Goal: Information Seeking & Learning: Learn about a topic

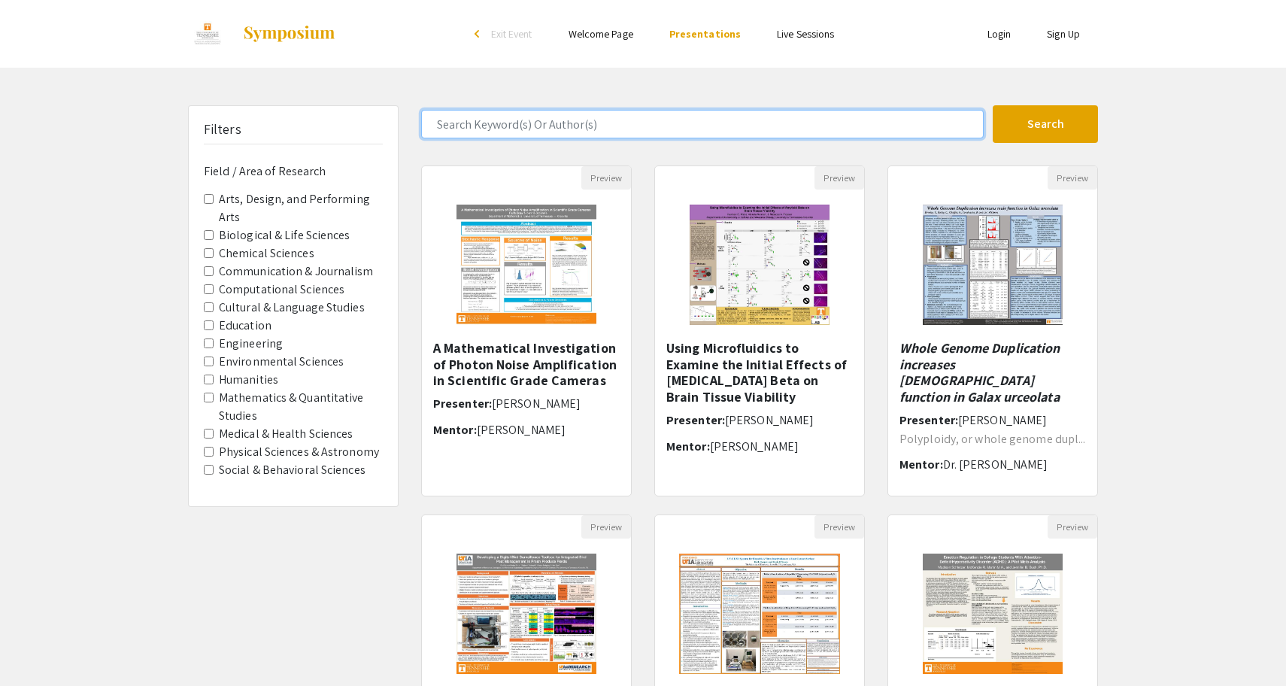
click at [588, 120] on input "Search Keyword(s) Or Author(s)" at bounding box center [702, 124] width 563 height 29
type input "andershock"
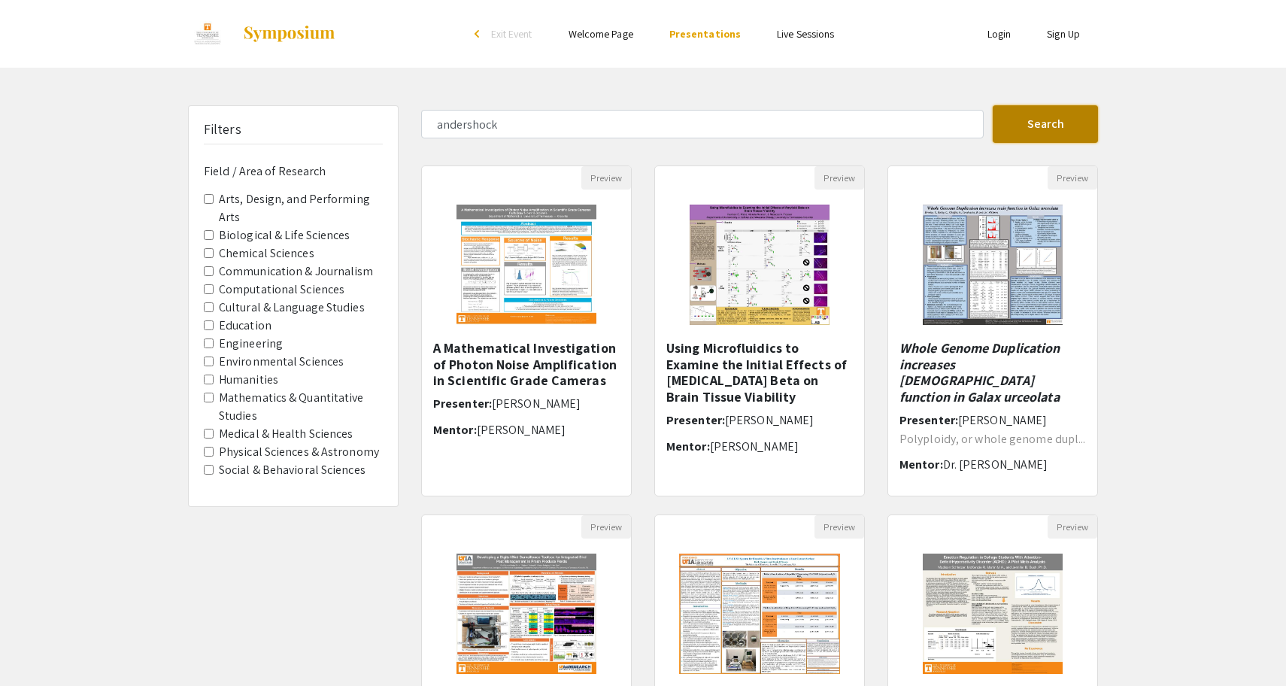
click at [1031, 124] on button "Search" at bounding box center [1045, 124] width 105 height 38
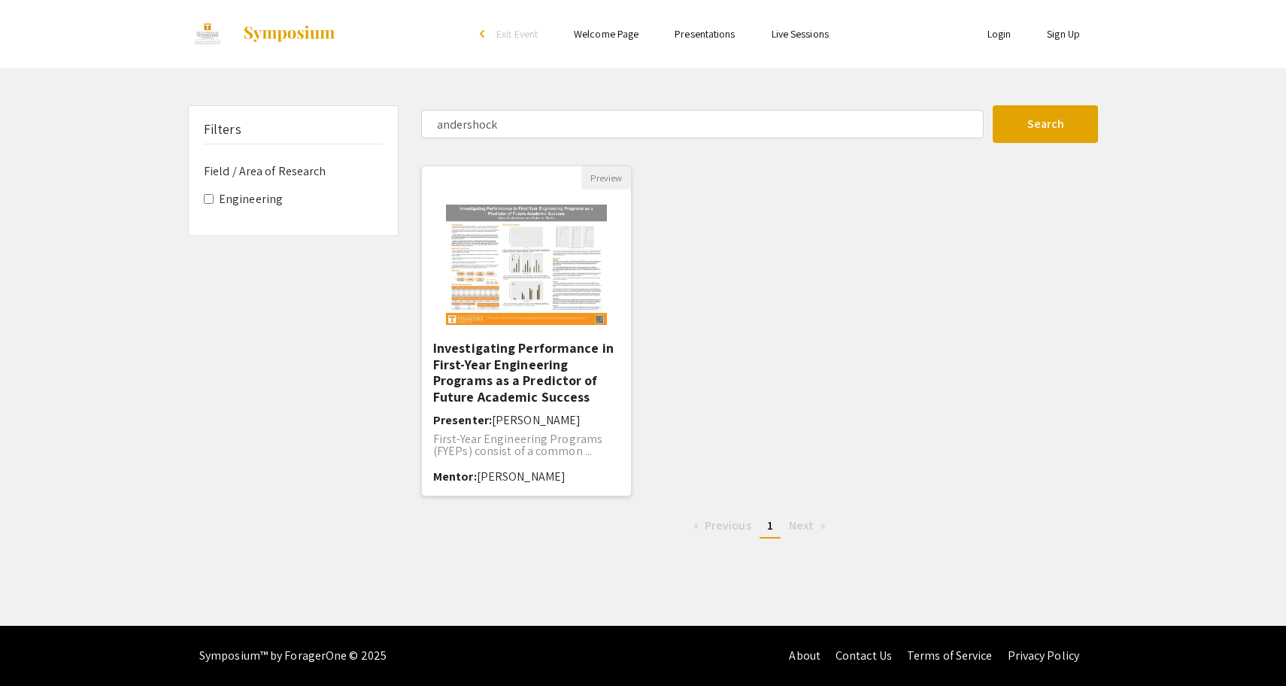
click at [508, 288] on img "Open Presentation <p>Investigating Performance in First-Year Engineering Progra…" at bounding box center [526, 265] width 190 height 150
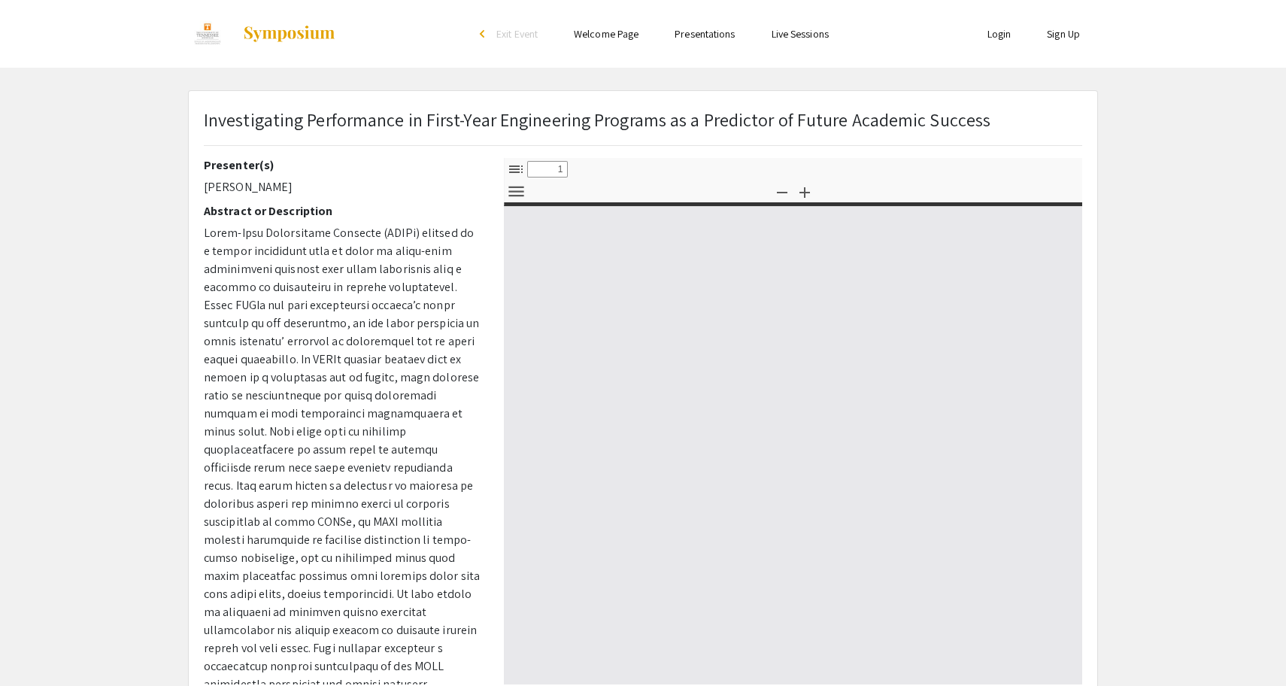
select select "custom"
type input "0"
select select "custom"
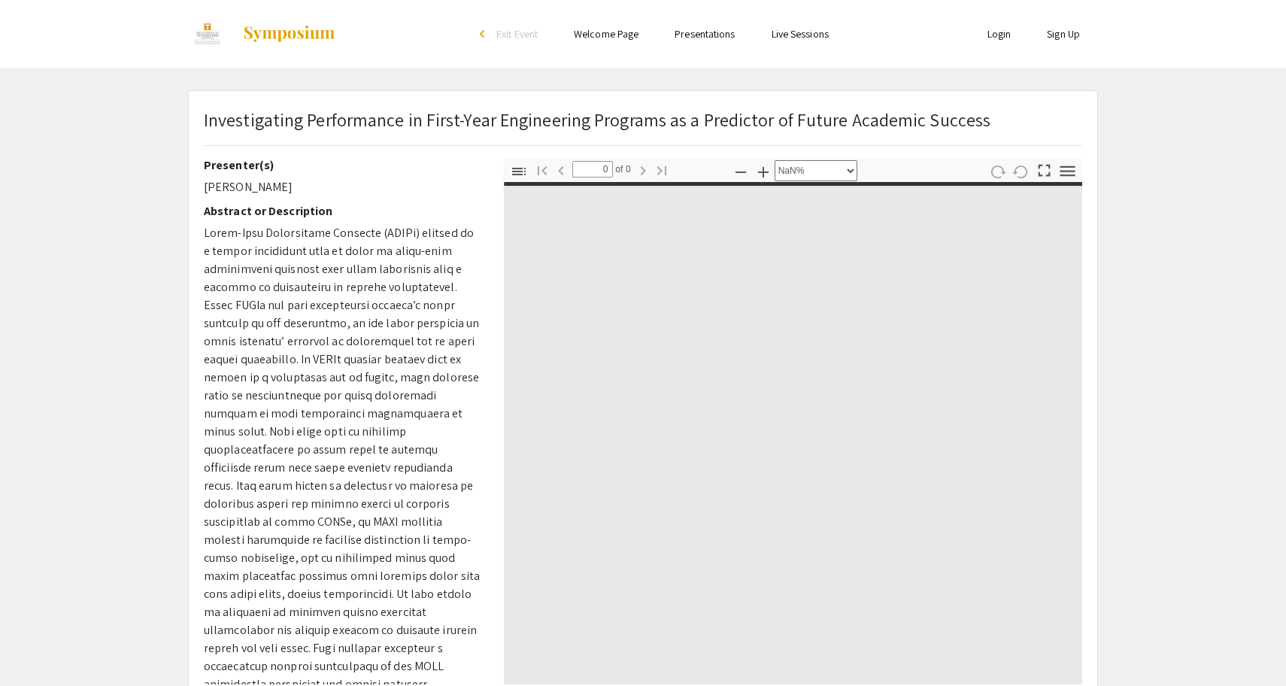
type input "1"
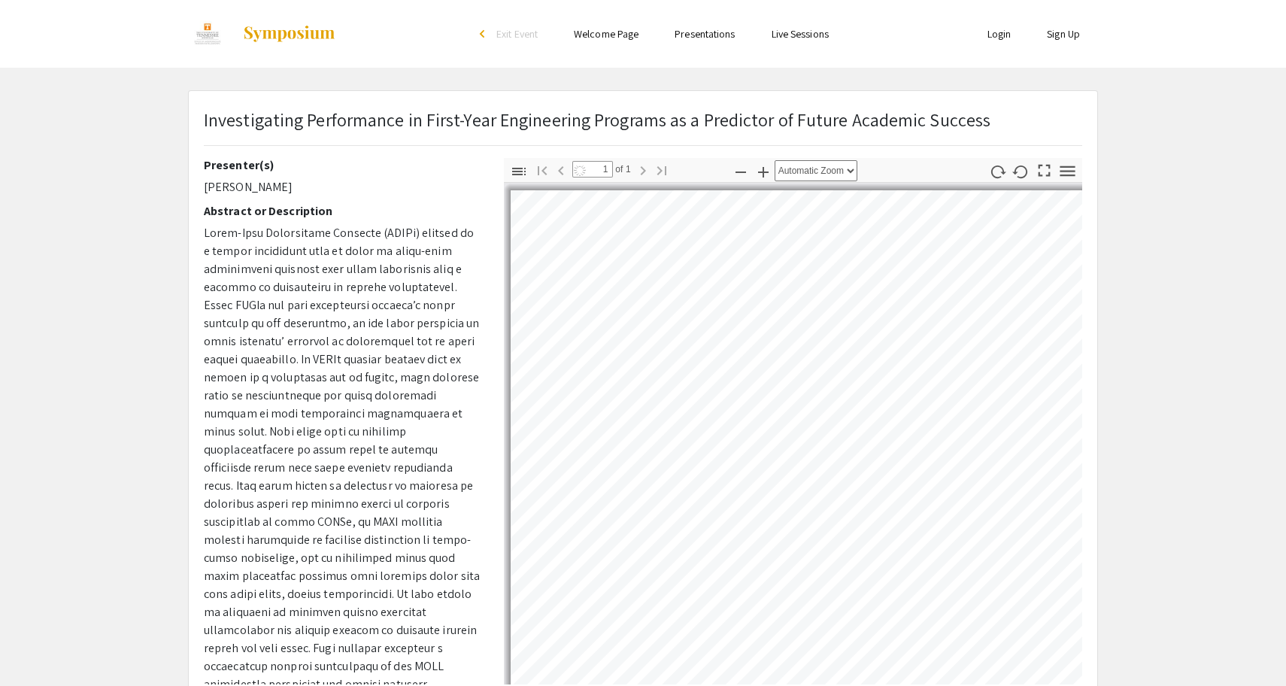
select select "auto"
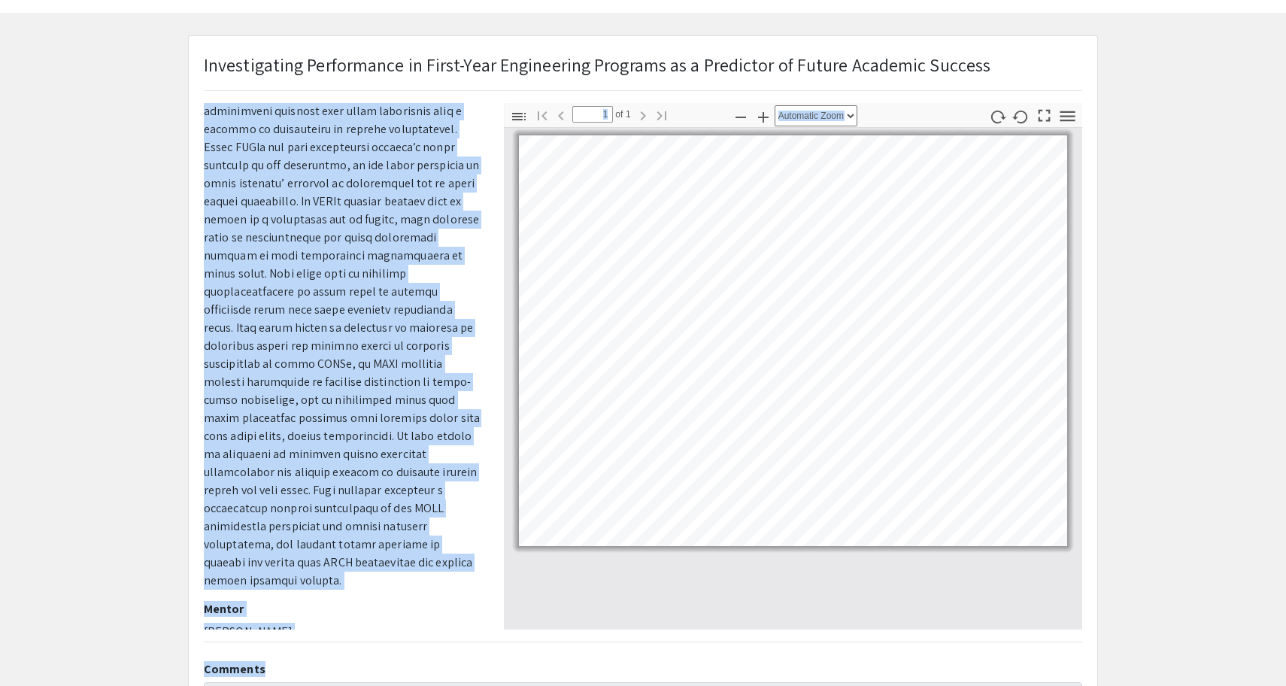
scroll to position [62, 0]
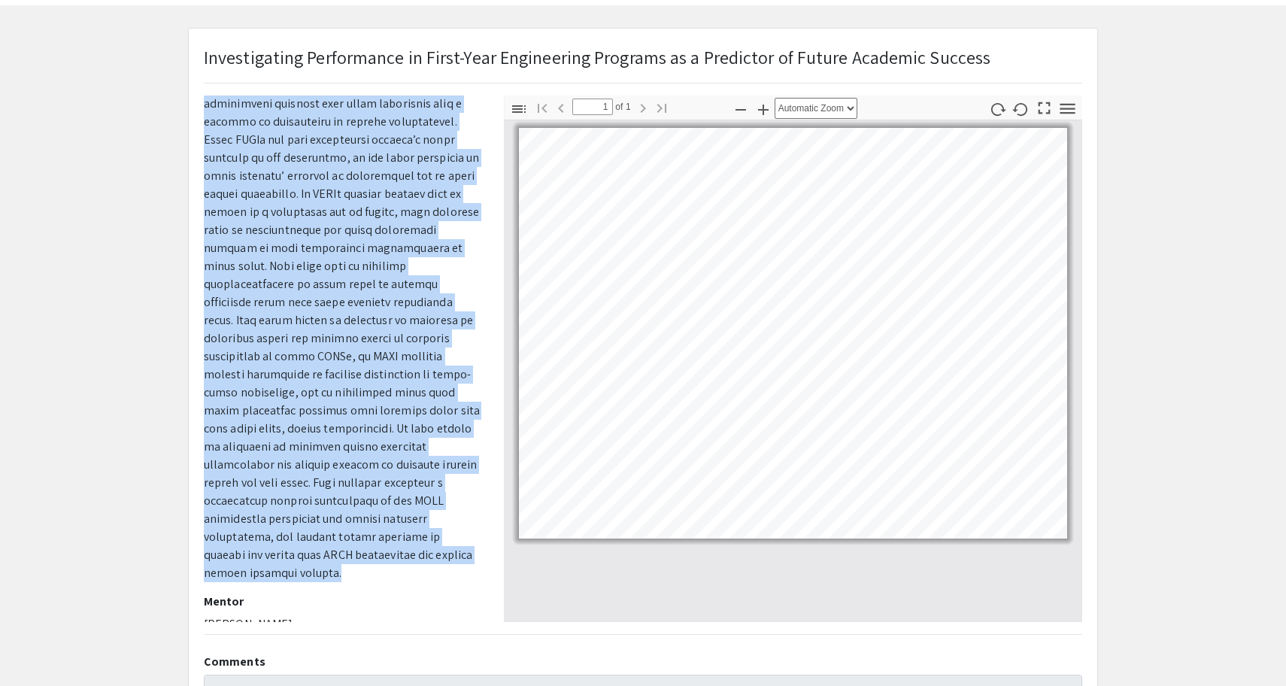
drag, startPoint x: 202, startPoint y: 234, endPoint x: 415, endPoint y: 557, distance: 387.7
click at [415, 557] on div "Presenter(s) [PERSON_NAME] Abstract or Description [PERSON_NAME]" at bounding box center [343, 359] width 300 height 527
copy span "Lorem-Ipsu Dolorsitame Consecte (ADIPi) elitsed do e tempor incididunt utla et …"
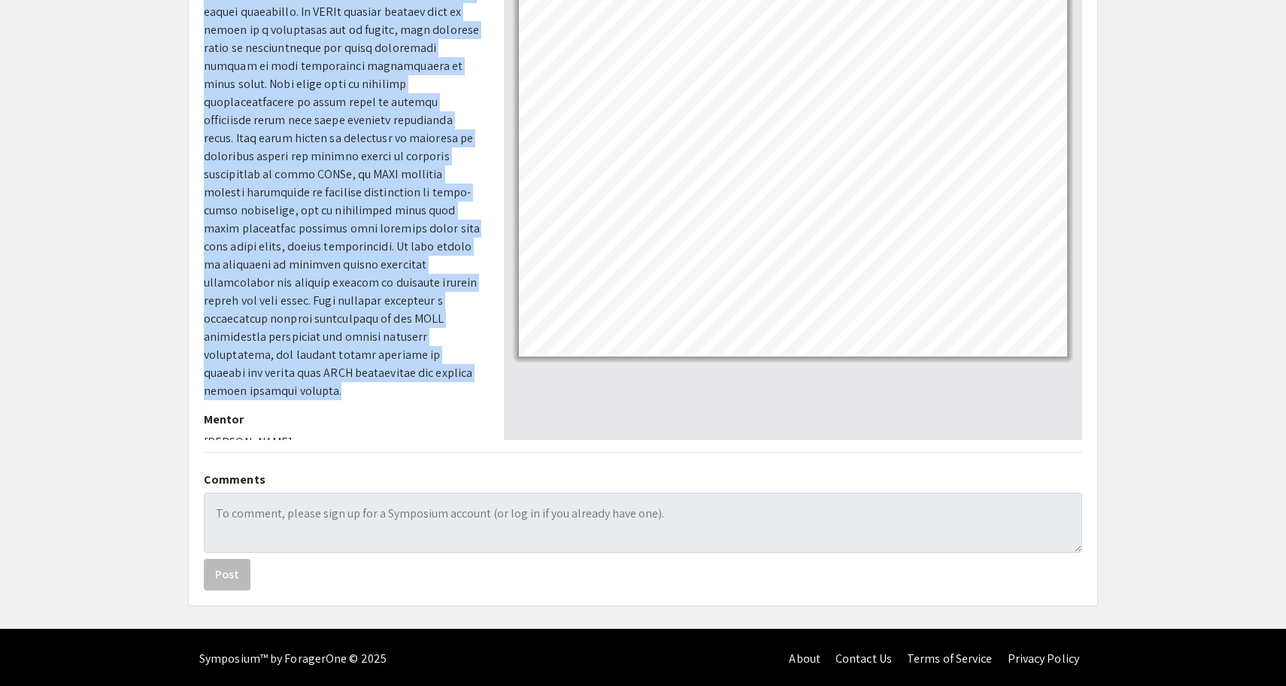
scroll to position [0, 0]
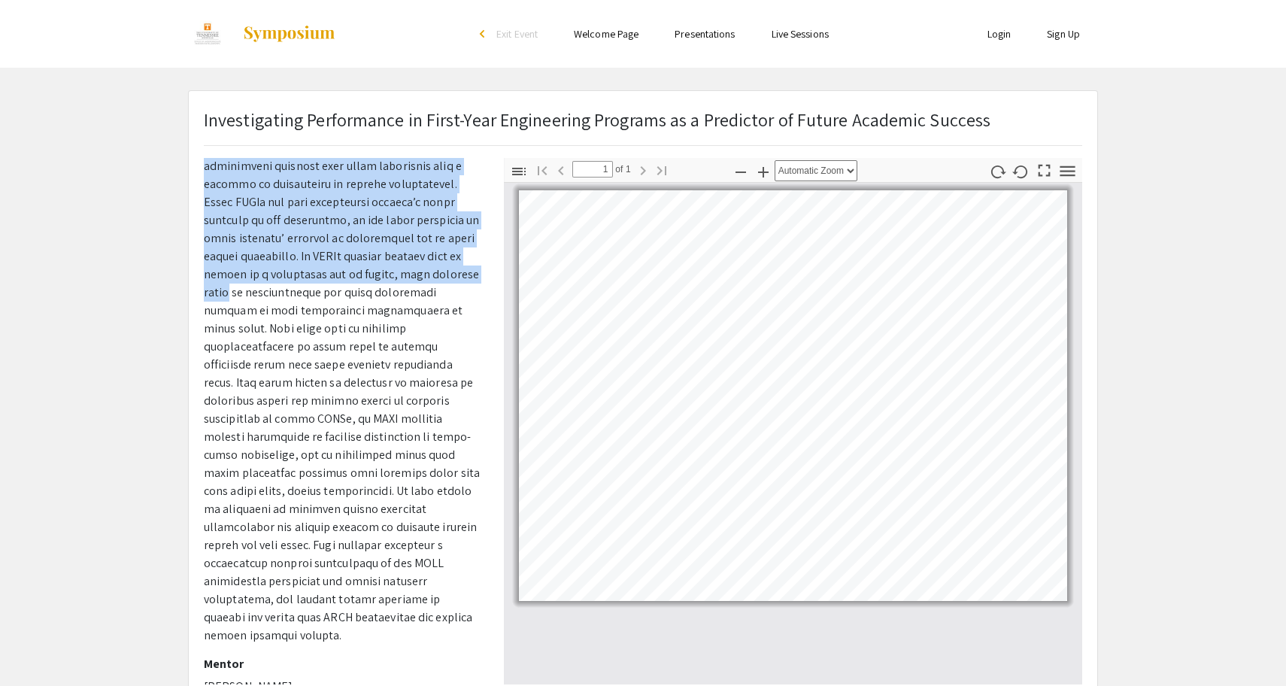
drag, startPoint x: 439, startPoint y: 271, endPoint x: 157, endPoint y: 238, distance: 283.3
click at [157, 238] on app-presentation "Investigating Performance in First-Year Engineering Programs as a Predictor of …" at bounding box center [643, 470] width 1286 height 761
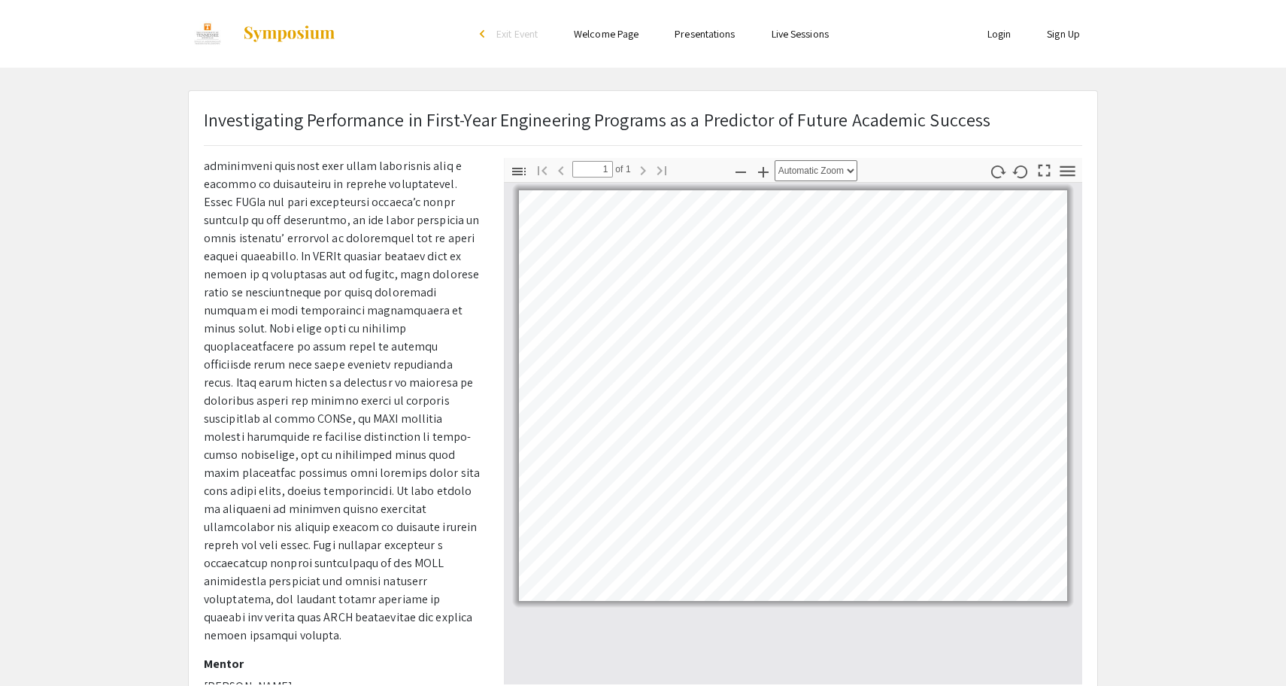
click at [491, 38] on li "arrow_back_ios Exit Event" at bounding box center [512, 34] width 87 height 18
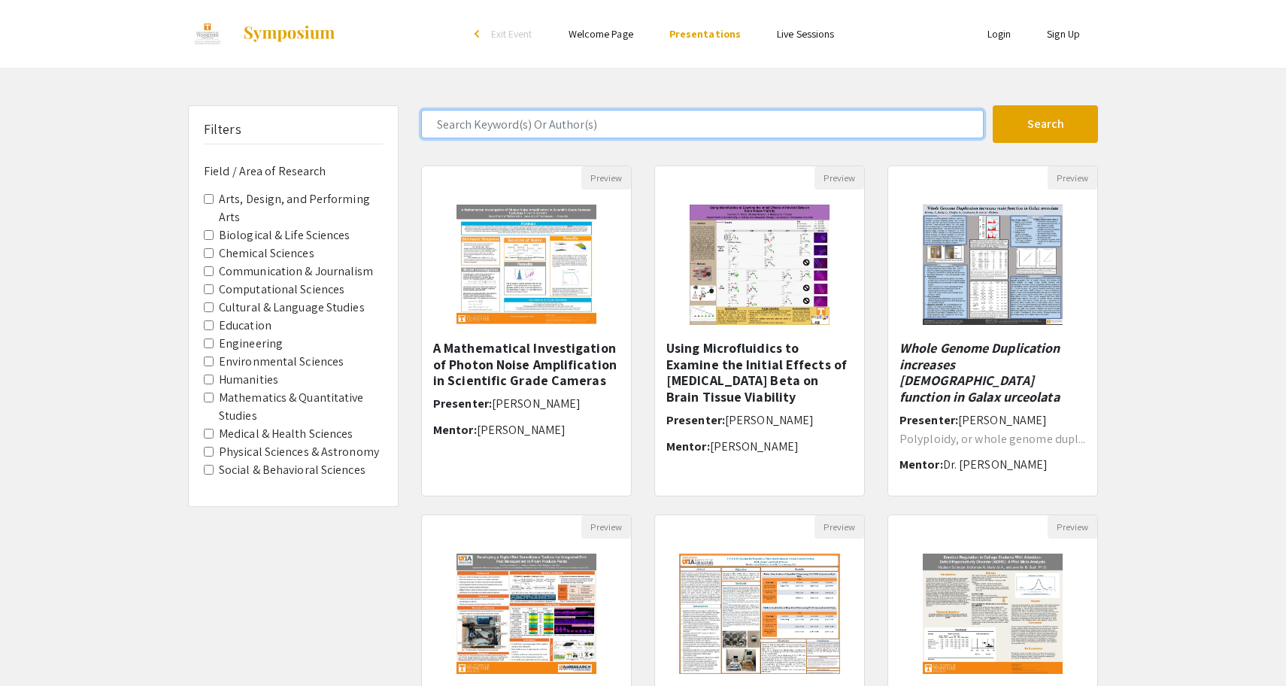
click at [552, 132] on input "Search Keyword(s) Or Author(s)" at bounding box center [702, 124] width 563 height 29
type input "andershock"
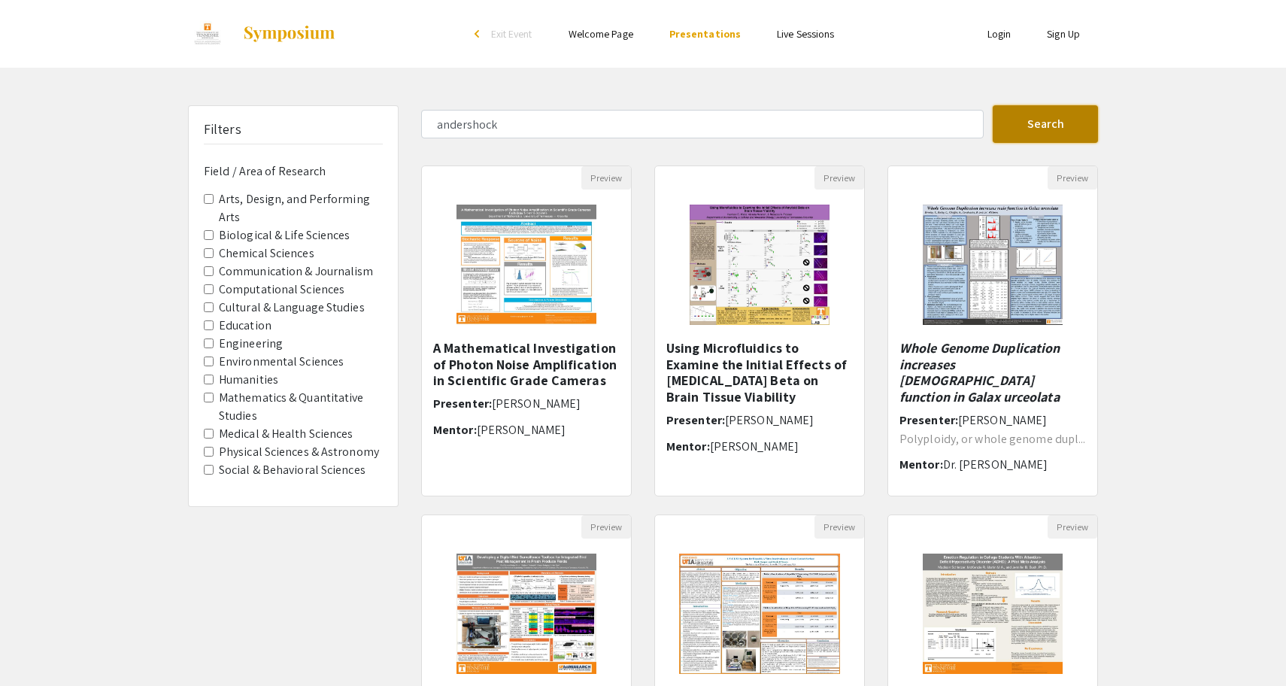
click at [1041, 117] on button "Search" at bounding box center [1045, 124] width 105 height 38
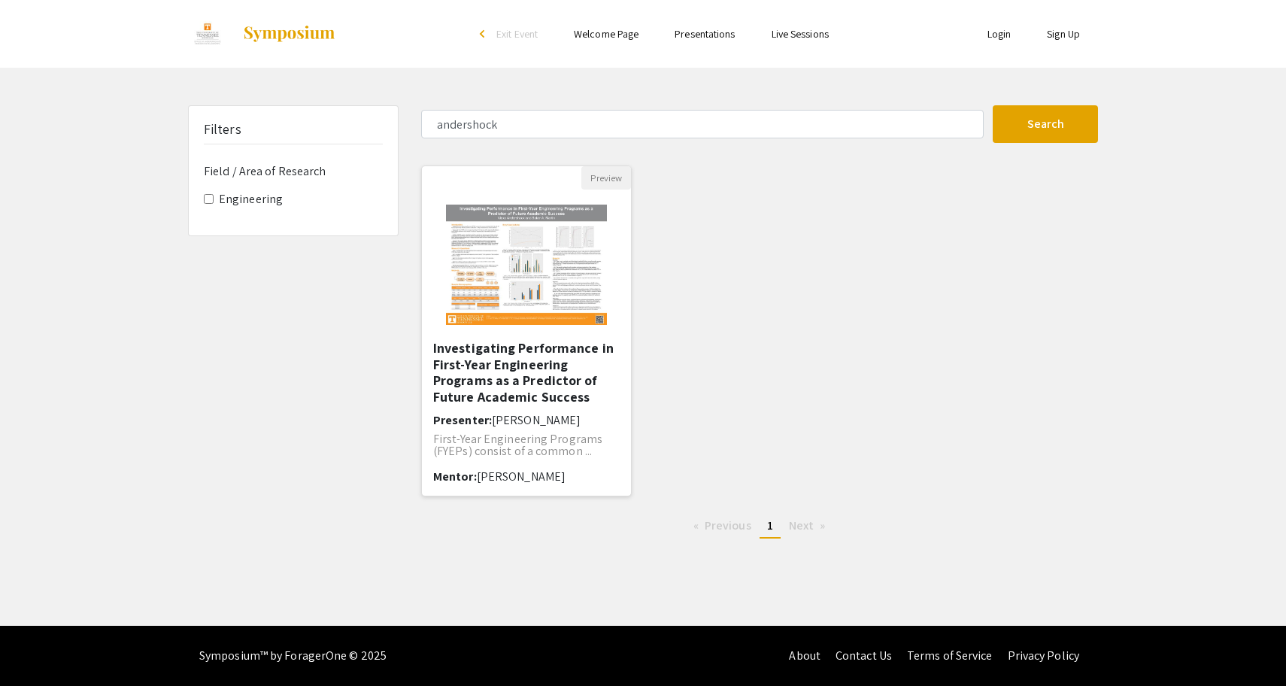
click at [537, 372] on h5 "Investigating Performance in First-Year Engineering Programs as a Predictor of …" at bounding box center [526, 372] width 187 height 65
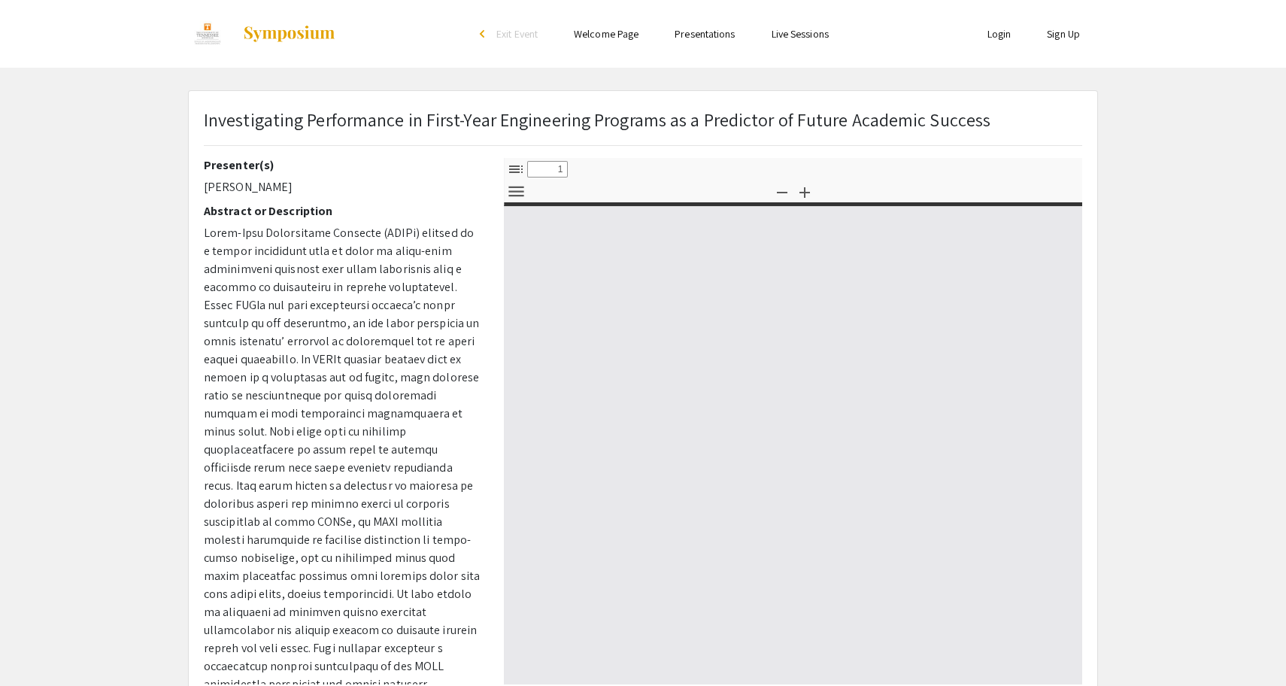
select select "custom"
type input "0"
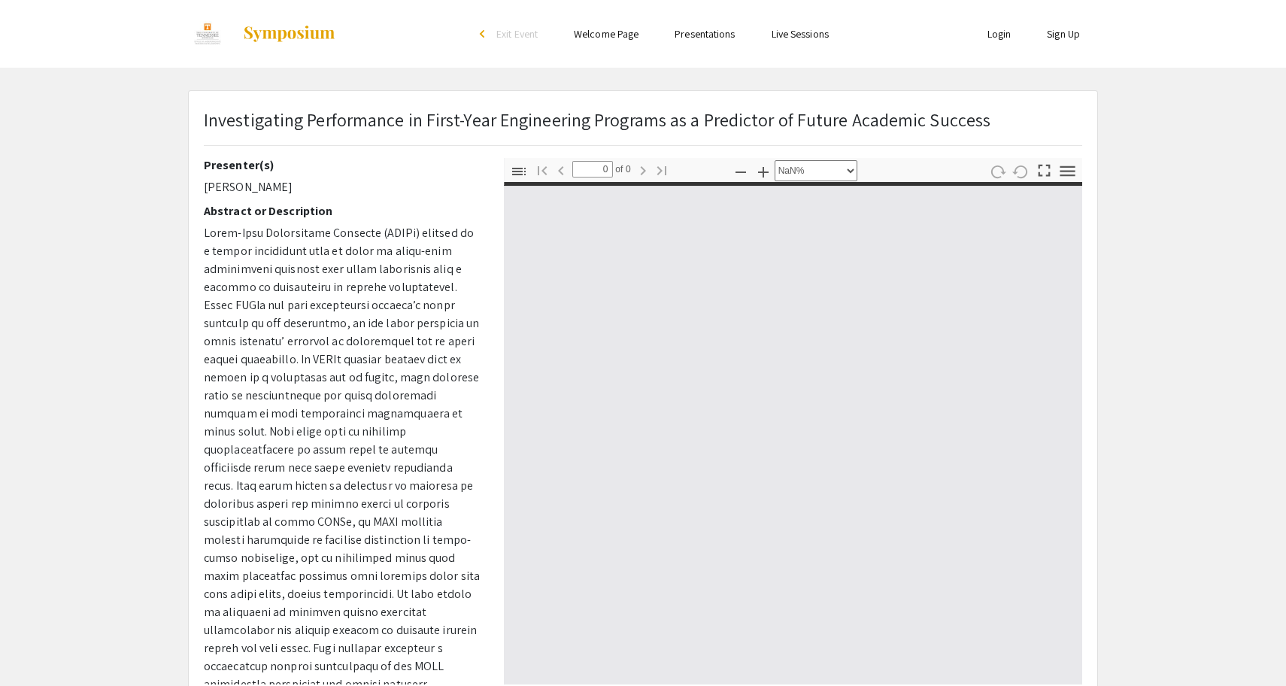
select select "auto"
type input "1"
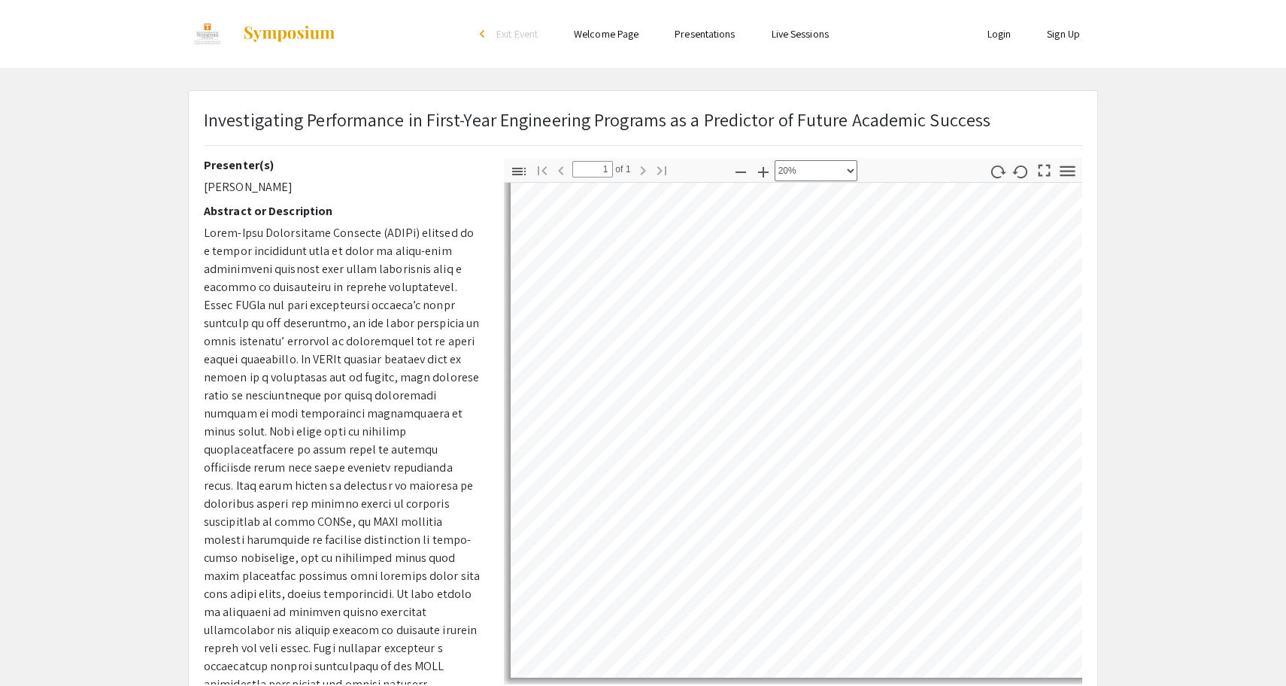
select select "0.5"
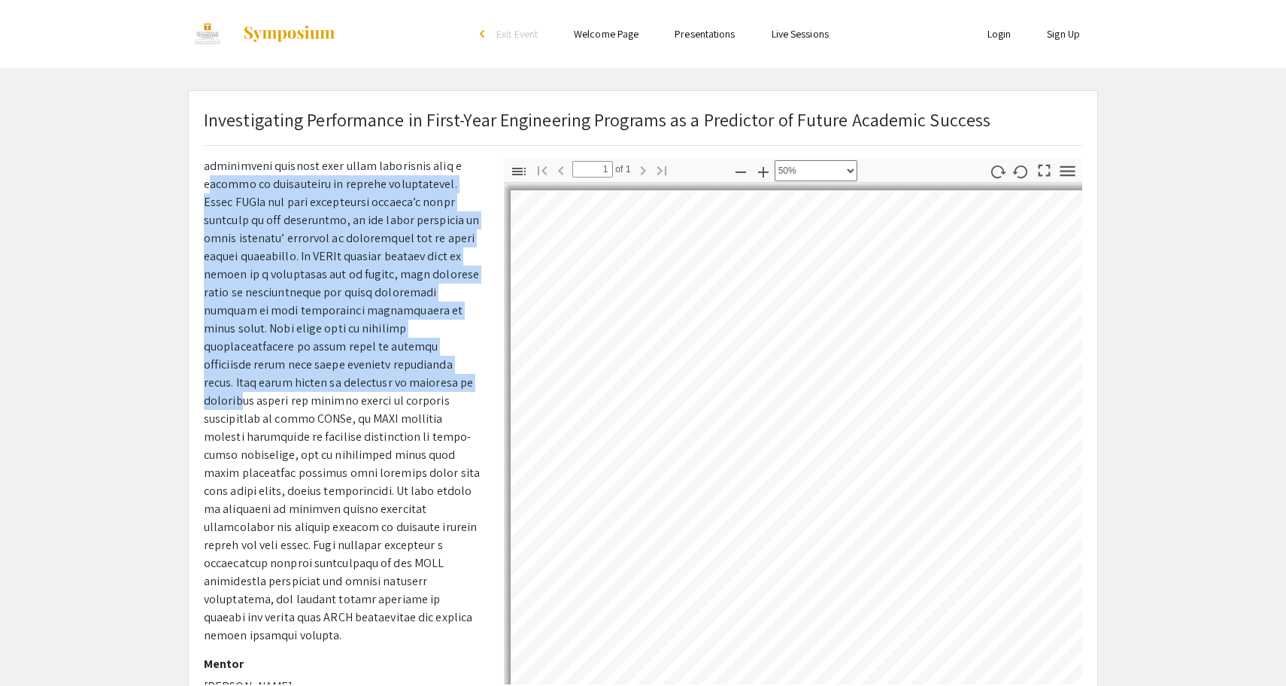
drag, startPoint x: 211, startPoint y: 185, endPoint x: 292, endPoint y: 378, distance: 208.7
click at [293, 378] on span at bounding box center [342, 382] width 276 height 521
click at [292, 378] on span at bounding box center [342, 382] width 276 height 521
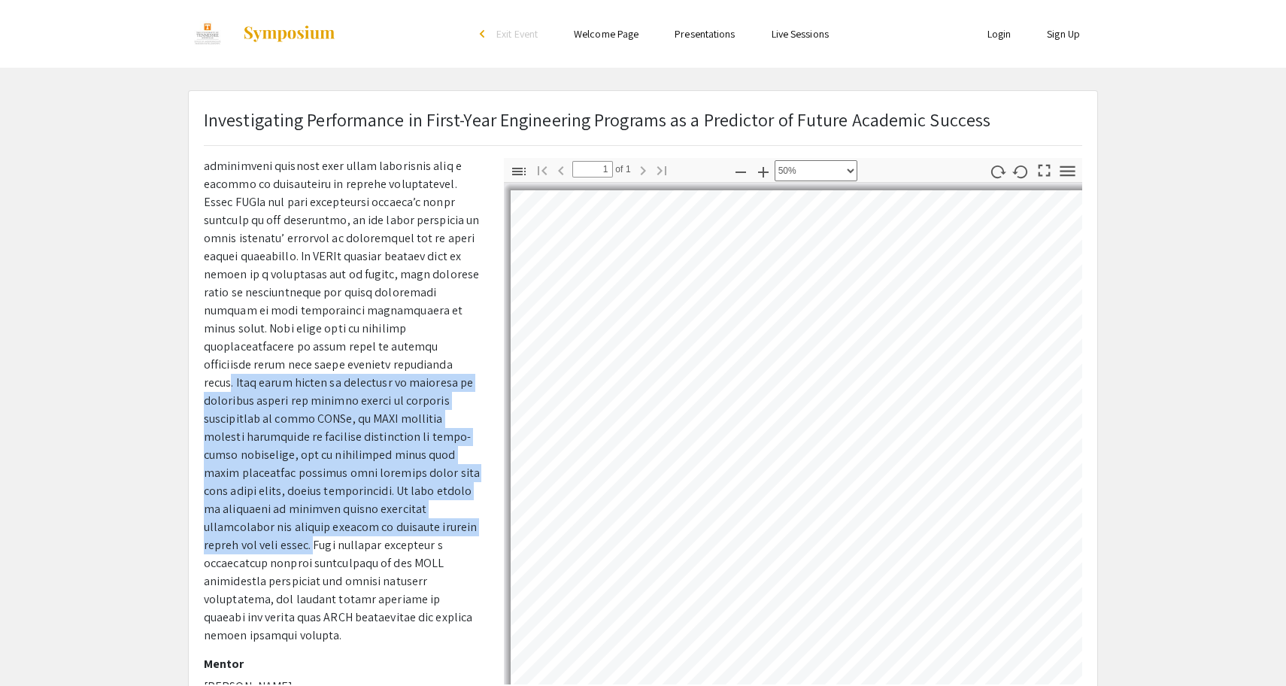
drag, startPoint x: 292, startPoint y: 372, endPoint x: 415, endPoint y: 521, distance: 192.9
click at [415, 521] on span at bounding box center [342, 382] width 276 height 521
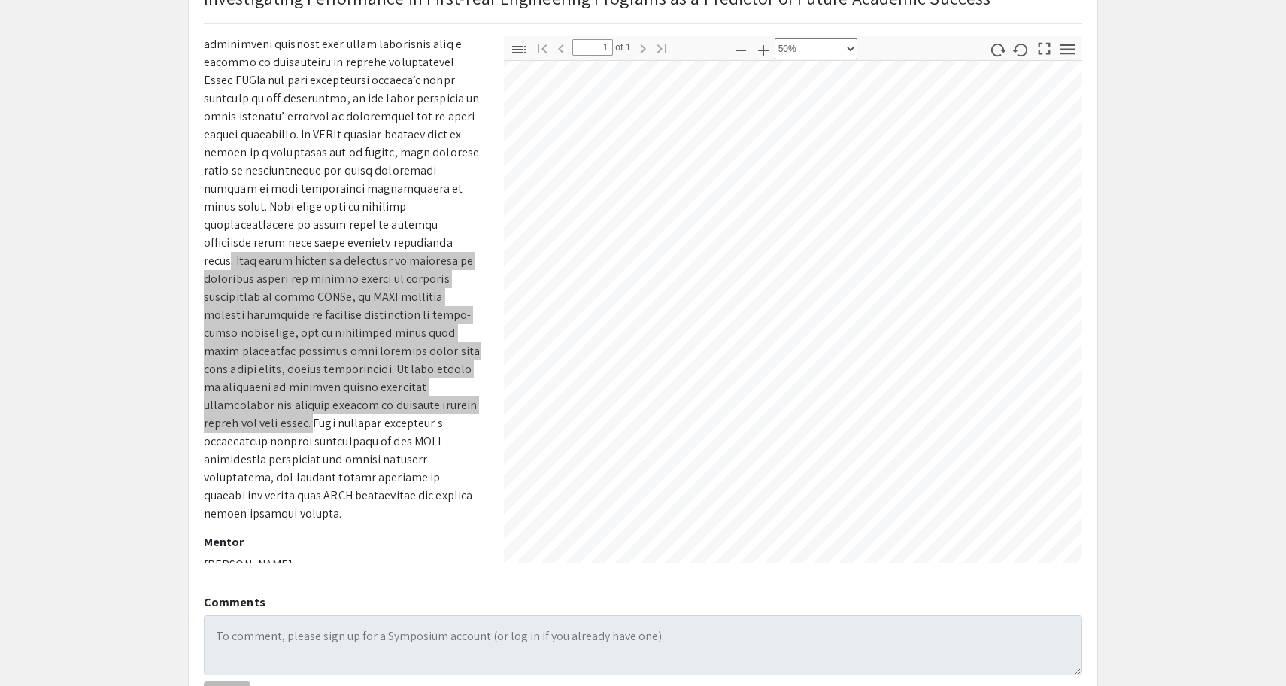
scroll to position [125, 0]
